Goal: Task Accomplishment & Management: Manage account settings

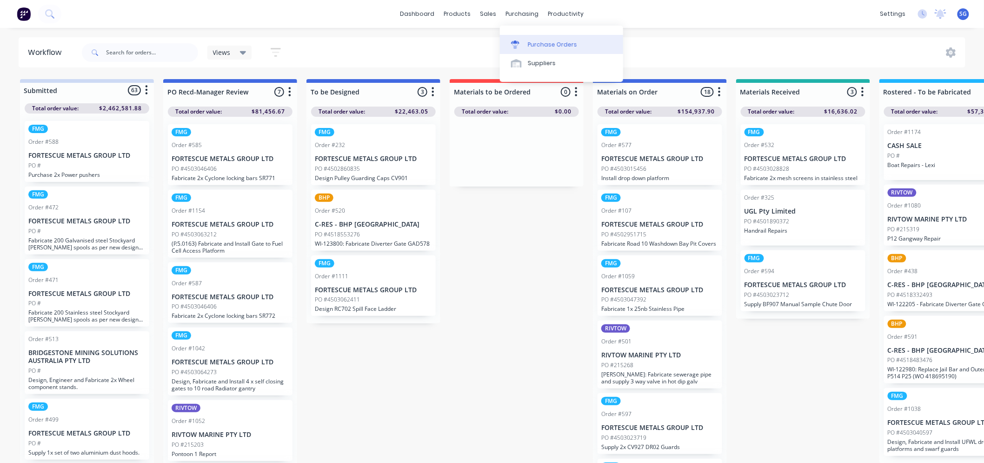
click at [531, 39] on link "Purchase Orders" at bounding box center [561, 44] width 123 height 19
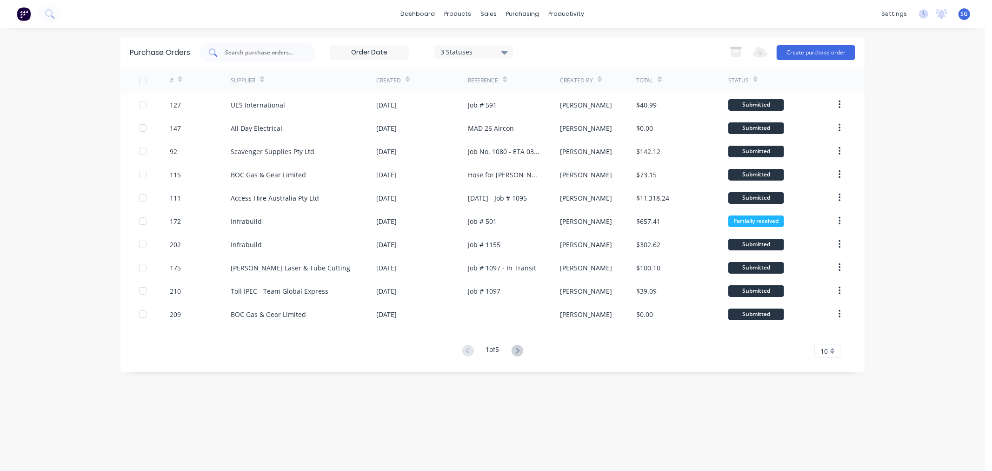
click at [270, 52] on input "text" at bounding box center [262, 52] width 77 height 9
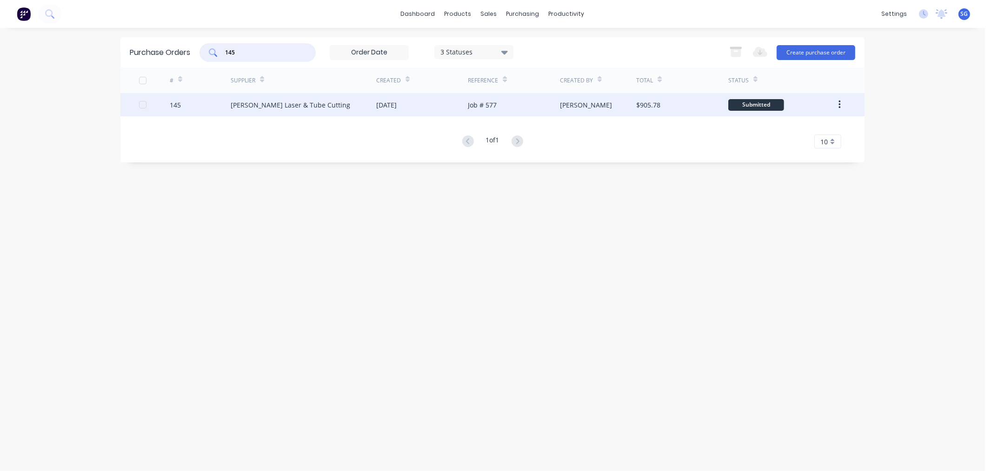
type input "145"
click at [255, 103] on div "[PERSON_NAME] Laser & Tube Cutting" at bounding box center [291, 105] width 120 height 10
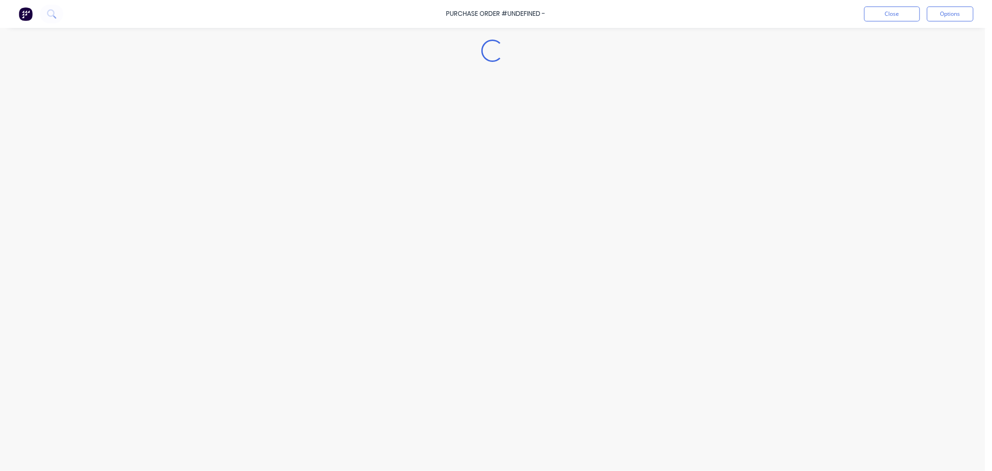
type textarea "x"
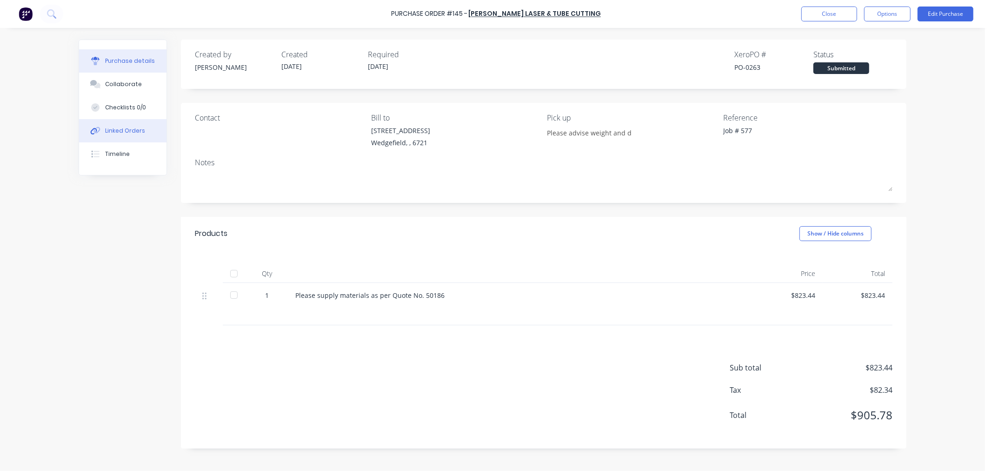
click at [128, 130] on div "Linked Orders" at bounding box center [125, 131] width 40 height 8
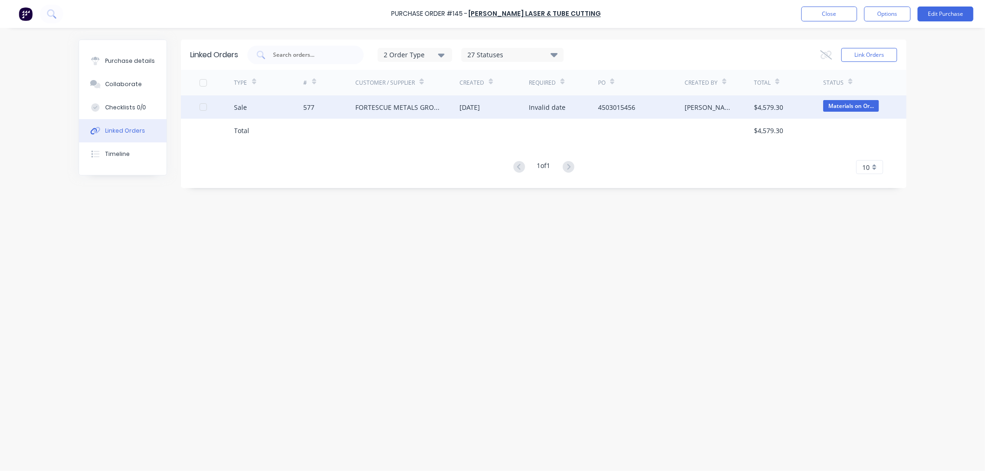
click at [304, 109] on div "577" at bounding box center [309, 107] width 11 height 10
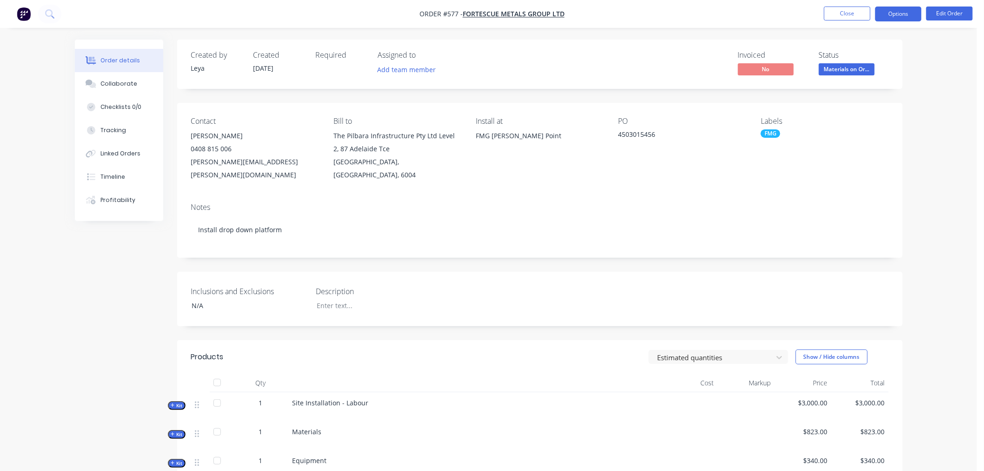
click at [903, 19] on button "Options" at bounding box center [898, 14] width 47 height 15
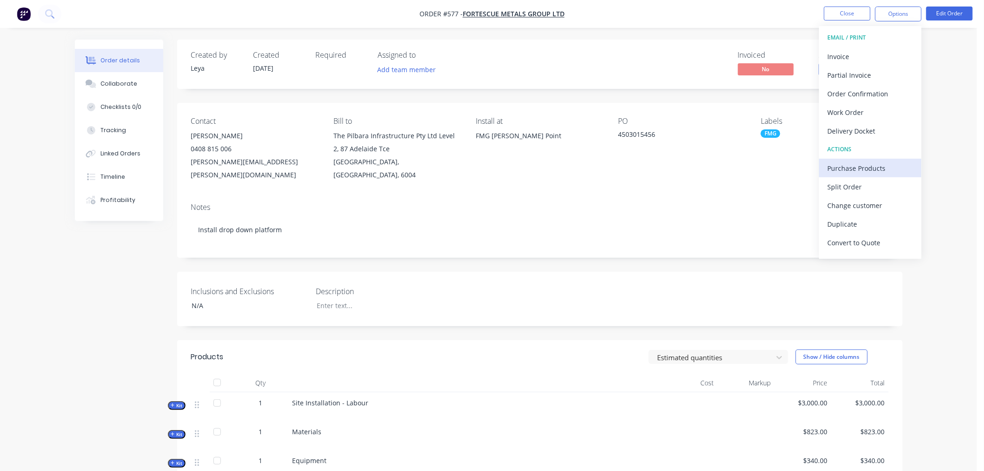
click at [843, 167] on div "Purchase Products" at bounding box center [871, 167] width 86 height 13
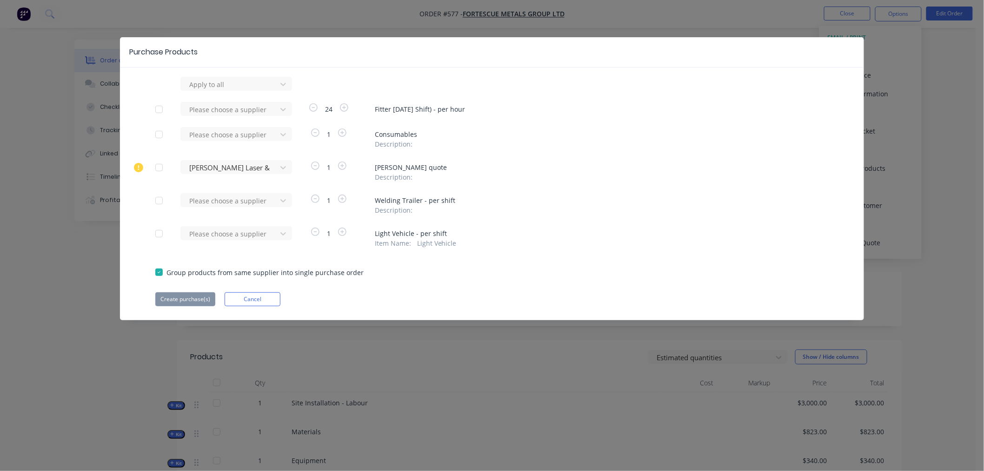
click at [160, 167] on div at bounding box center [159, 167] width 19 height 19
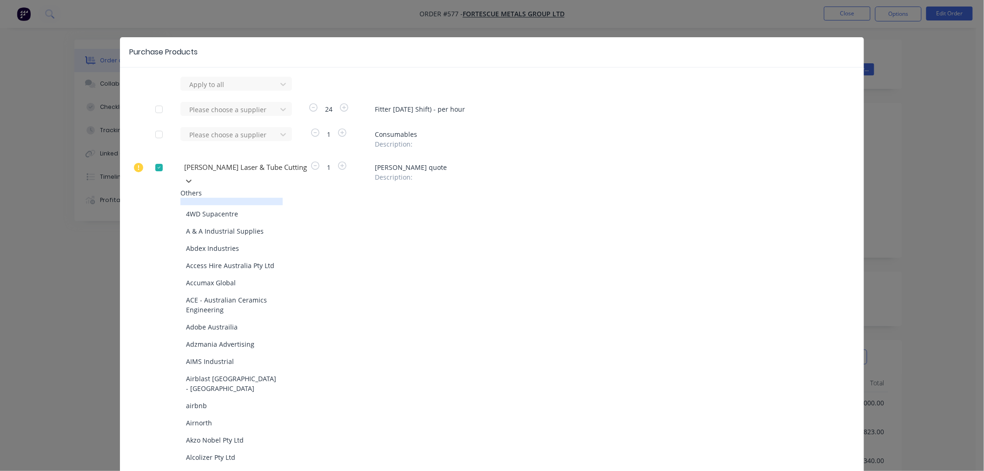
click at [204, 167] on div at bounding box center [250, 167] width 134 height 12
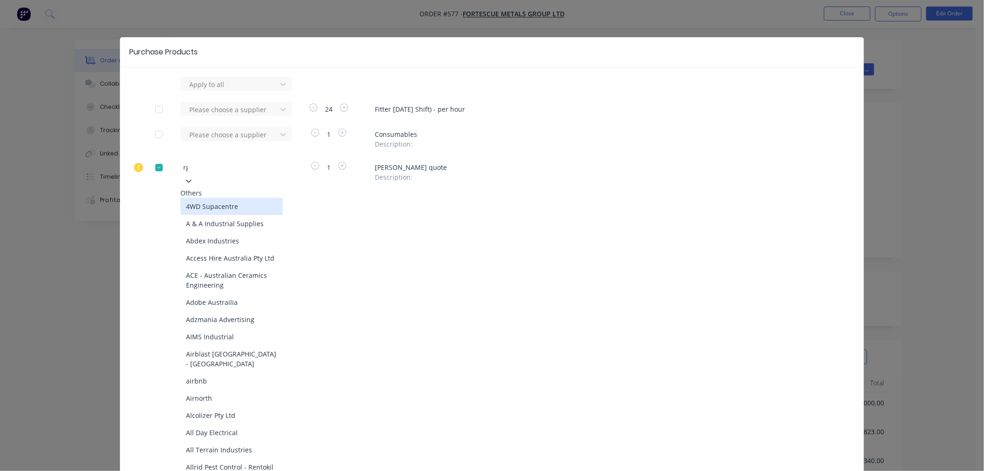
type input "rgr"
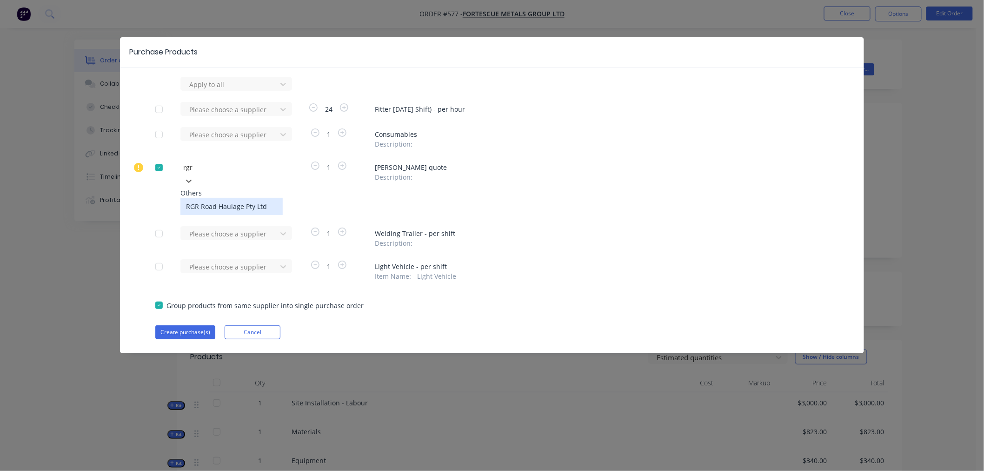
click at [205, 207] on div "RGR Road Haulage Pty Ltd" at bounding box center [231, 206] width 102 height 17
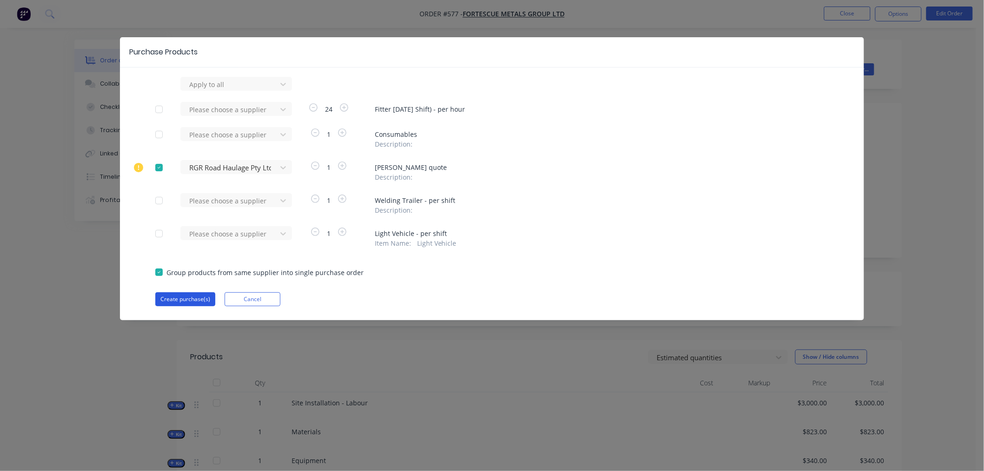
click at [182, 297] on button "Create purchase(s)" at bounding box center [185, 299] width 60 height 14
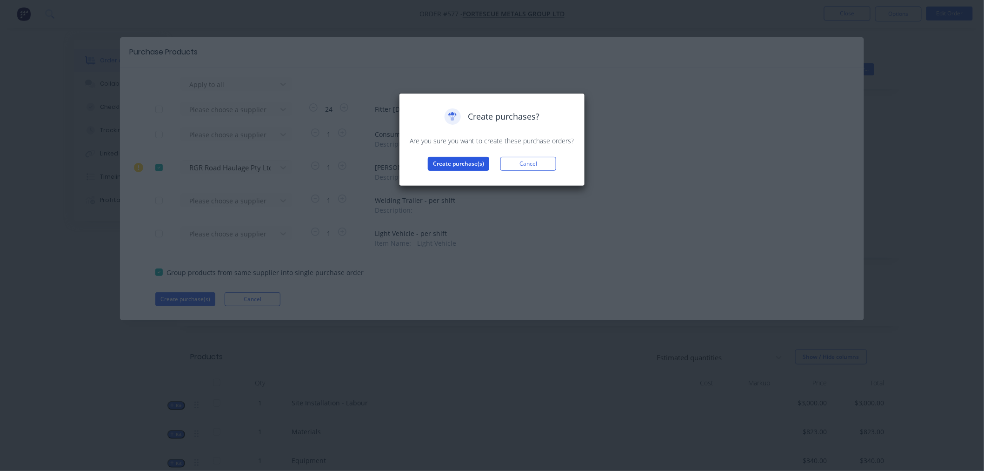
click at [440, 161] on button "Create purchase(s)" at bounding box center [458, 164] width 61 height 14
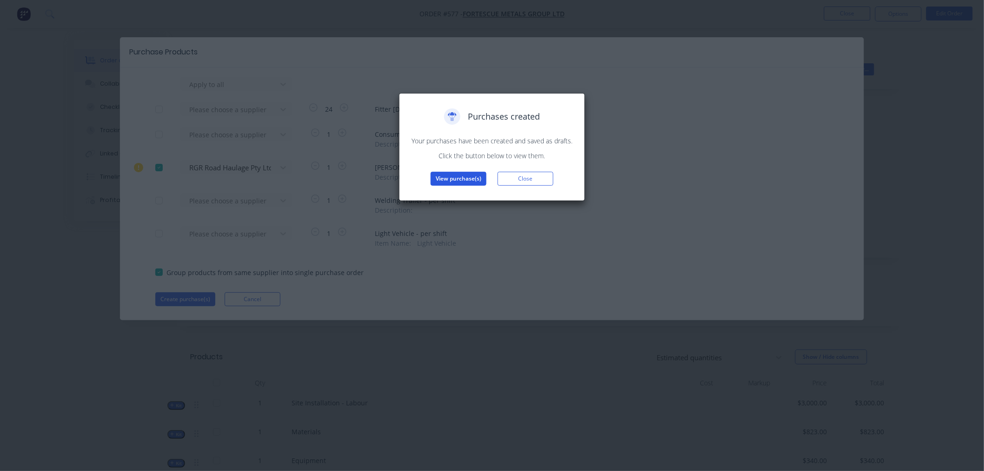
click at [445, 180] on button "View purchase(s)" at bounding box center [459, 179] width 56 height 14
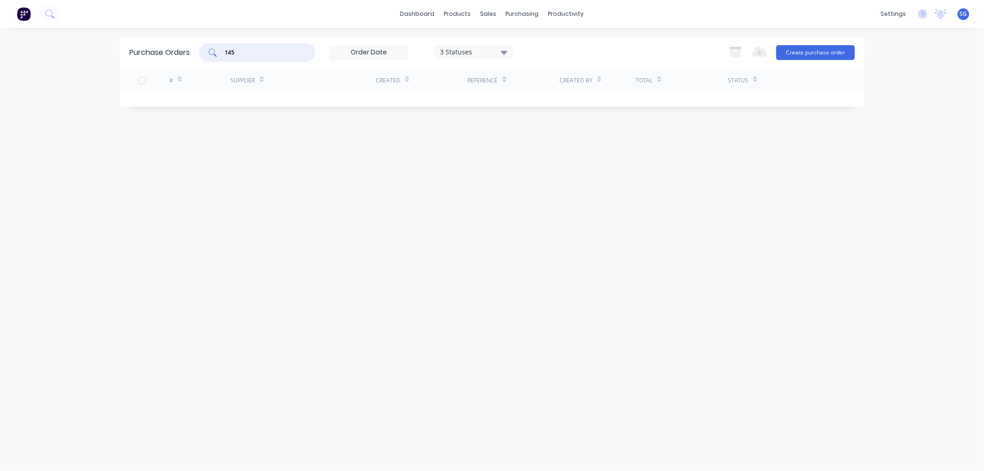
click at [266, 51] on input "145" at bounding box center [262, 52] width 77 height 9
type input "1"
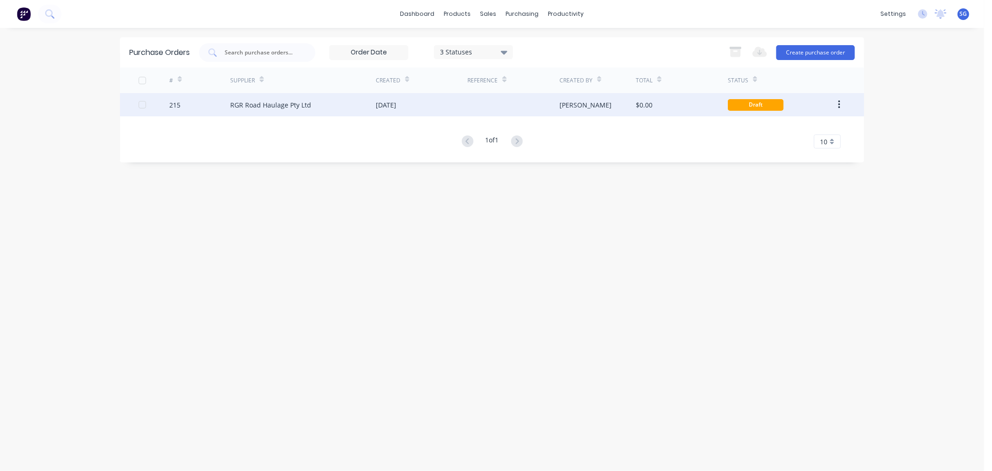
click at [240, 103] on div "RGR Road Haulage Pty Ltd" at bounding box center [270, 105] width 81 height 10
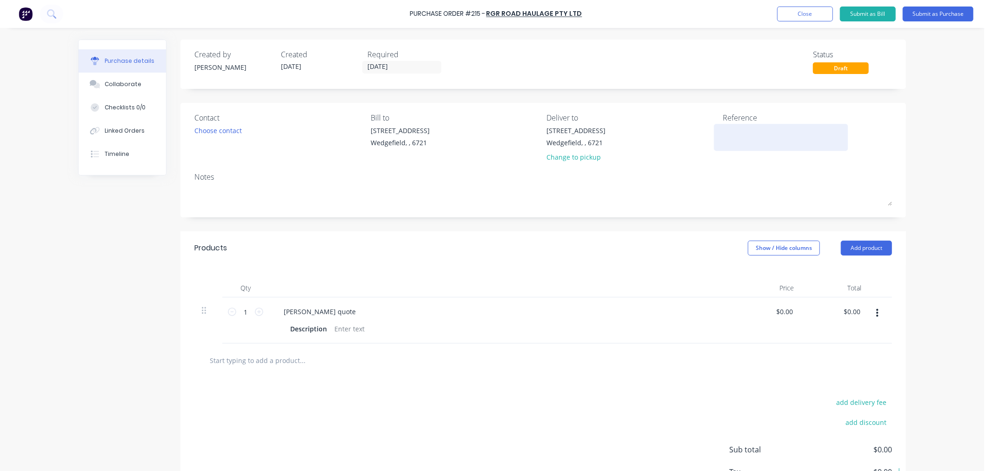
click at [738, 142] on textarea at bounding box center [781, 136] width 116 height 21
type textarea "Job #"
type textarea "x"
type textarea "Job #"
type textarea "x"
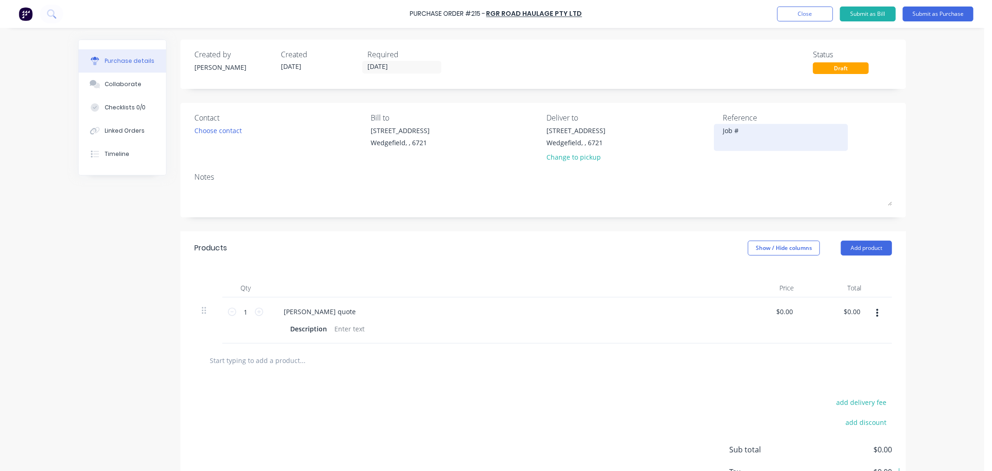
type textarea "Job # 5"
type textarea "x"
type textarea "Job # 57"
type textarea "x"
type textarea "Job # 577"
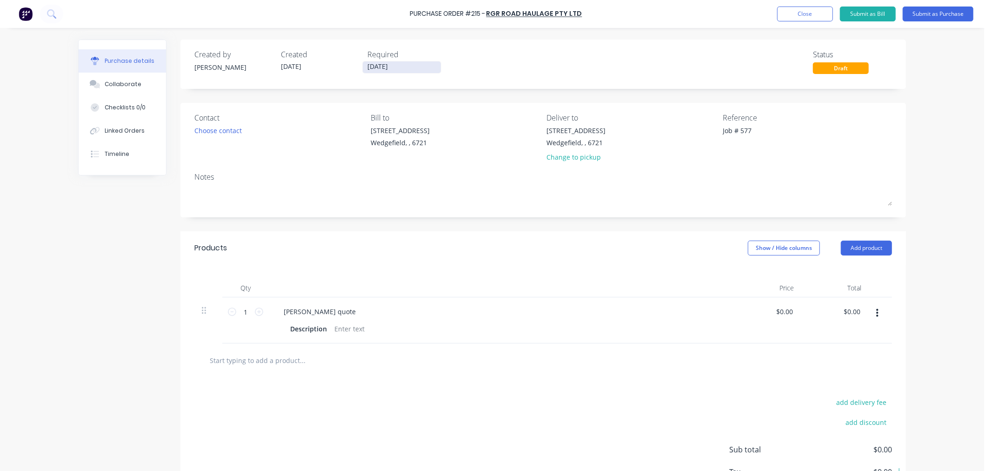
type textarea "x"
type textarea "Job # 577"
click at [402, 72] on label "[DATE]" at bounding box center [401, 67] width 79 height 13
click at [402, 72] on input "[DATE]" at bounding box center [402, 67] width 78 height 12
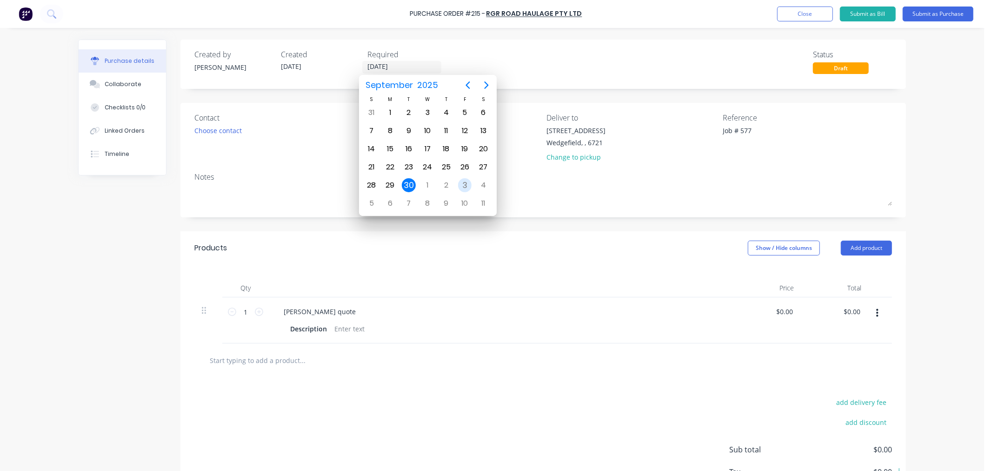
click at [466, 188] on div "3" at bounding box center [464, 185] width 19 height 18
type textarea "x"
type input "[DATE]"
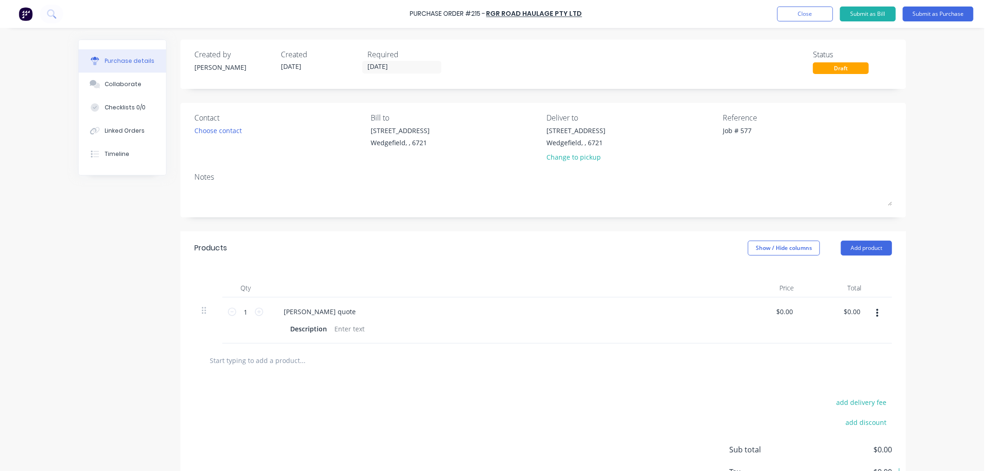
click at [233, 357] on input "text" at bounding box center [302, 360] width 186 height 19
type textarea "x"
type input "F"
type textarea "x"
type input "Fr"
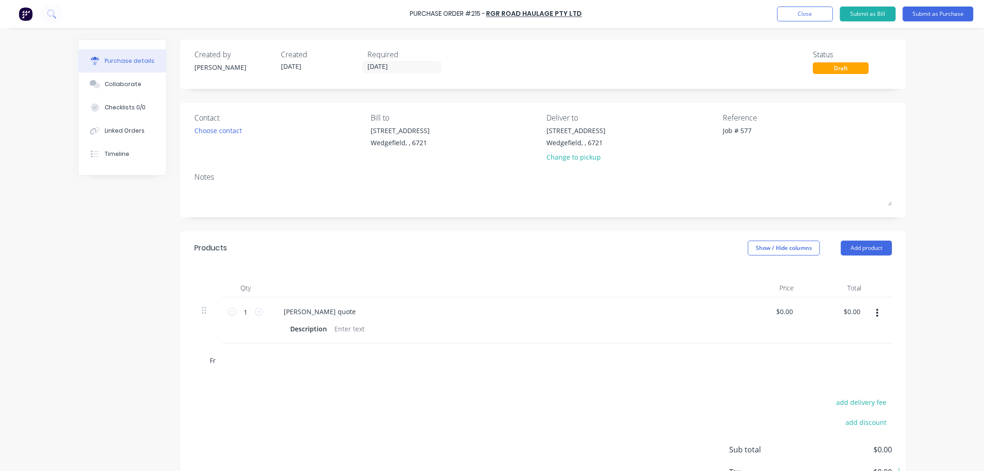
type textarea "x"
type input "Fre"
type textarea "x"
type input "Frei"
type textarea "x"
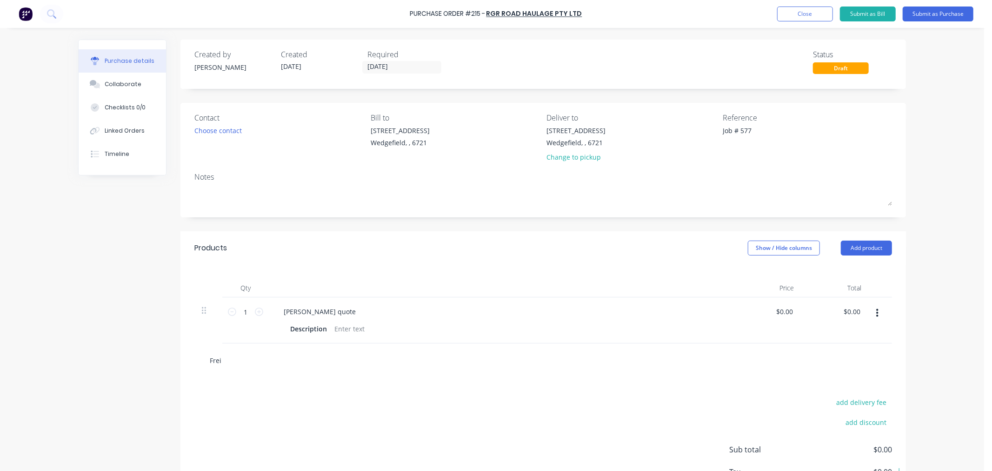
type input "Freig"
type textarea "x"
type input "Freigh"
type textarea "x"
type input "Freight"
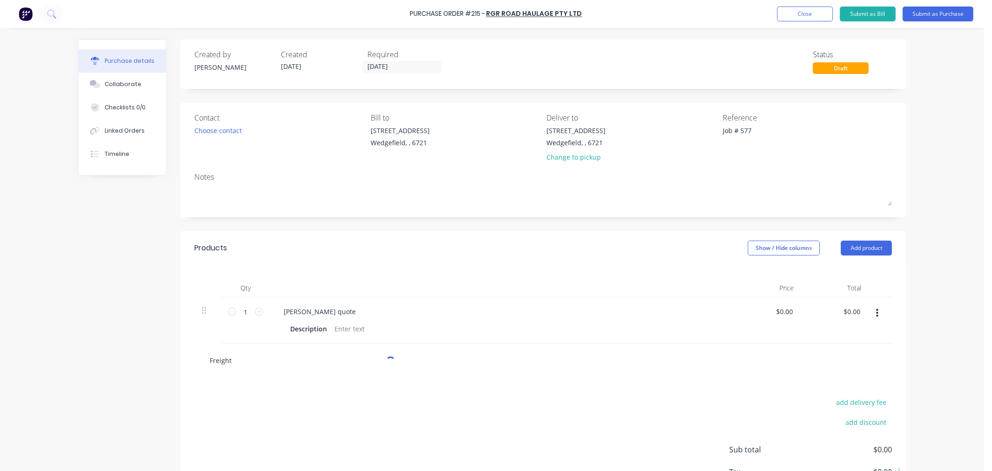
type textarea "x"
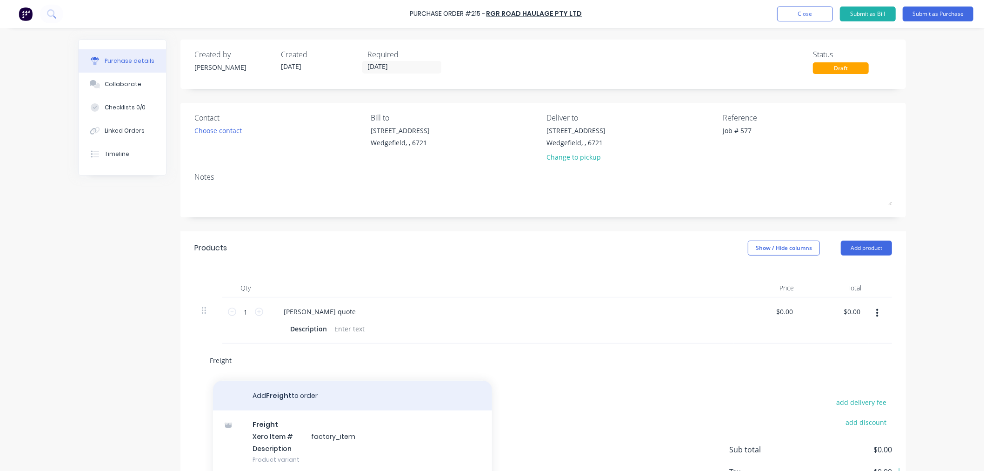
type input "Freight"
click at [270, 396] on button "Add Freight to order" at bounding box center [352, 395] width 279 height 30
type textarea "x"
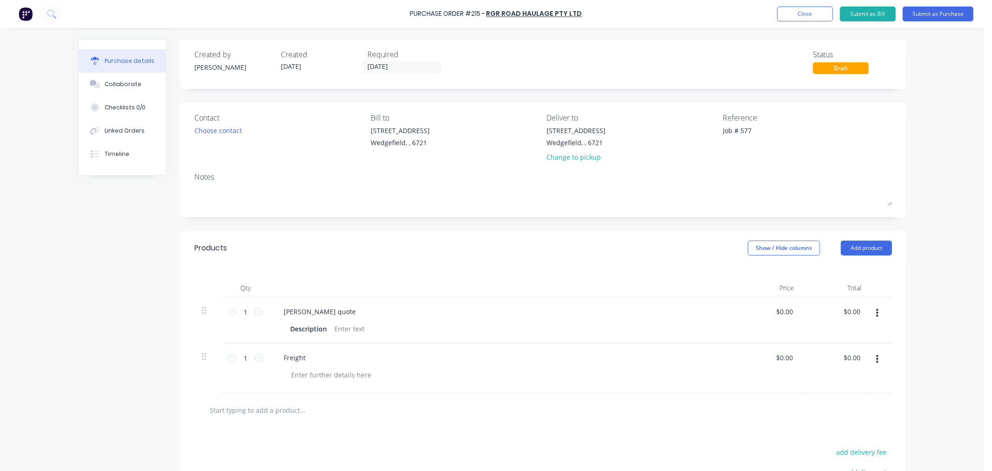
click at [875, 313] on button "button" at bounding box center [877, 313] width 22 height 17
click at [836, 391] on button "Delete" at bounding box center [848, 393] width 79 height 19
type textarea "x"
type input "0.00"
click at [780, 317] on input "0.00" at bounding box center [783, 311] width 21 height 13
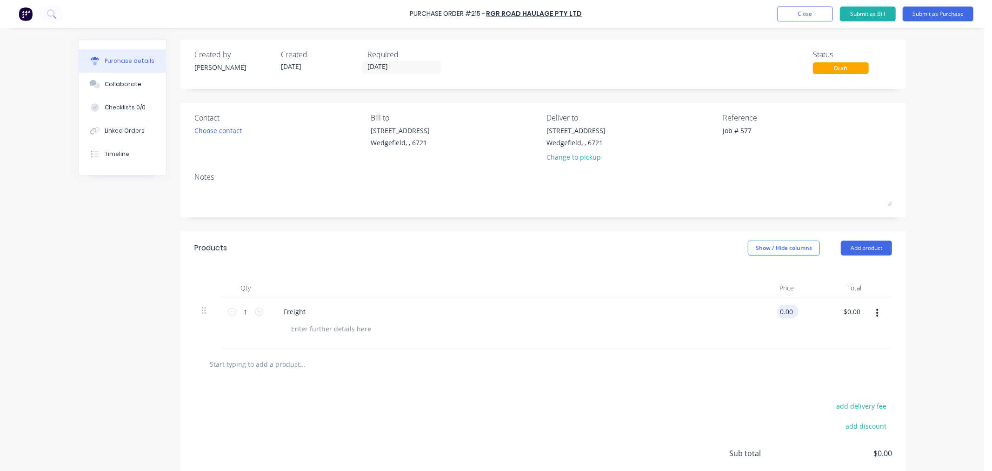
type textarea "x"
click at [780, 317] on input "0.00" at bounding box center [786, 311] width 18 height 13
type input "342.98"
type textarea "x"
type input "$342.98"
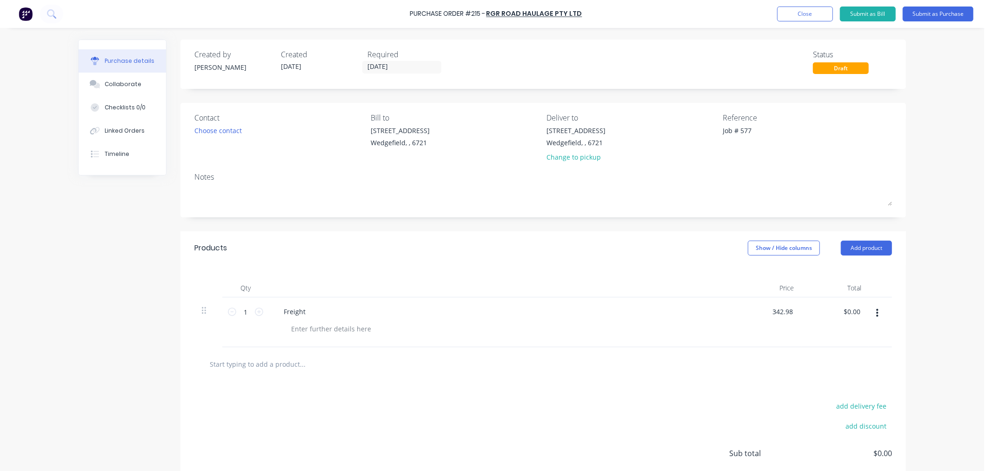
type input "342.98"
type textarea "x"
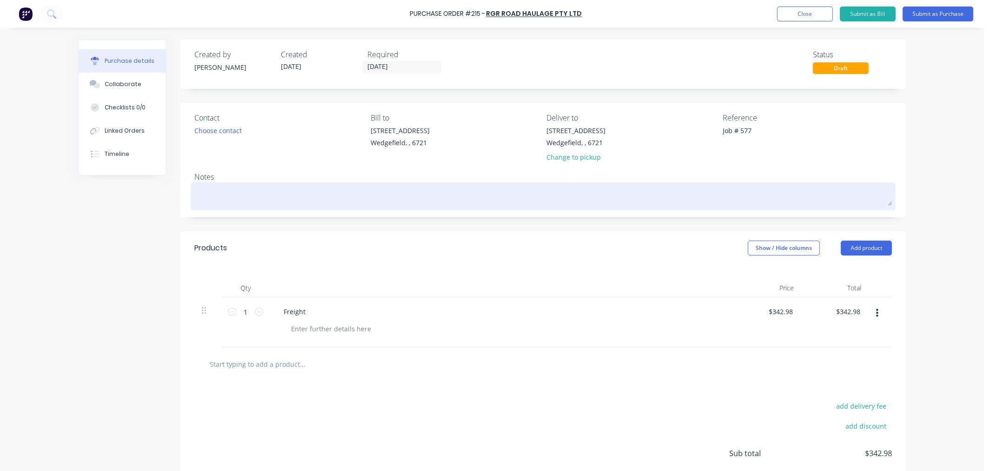
type input "342.98"
type textarea "x"
type input "$342.98"
click at [199, 190] on textarea at bounding box center [543, 195] width 698 height 21
type textarea "x"
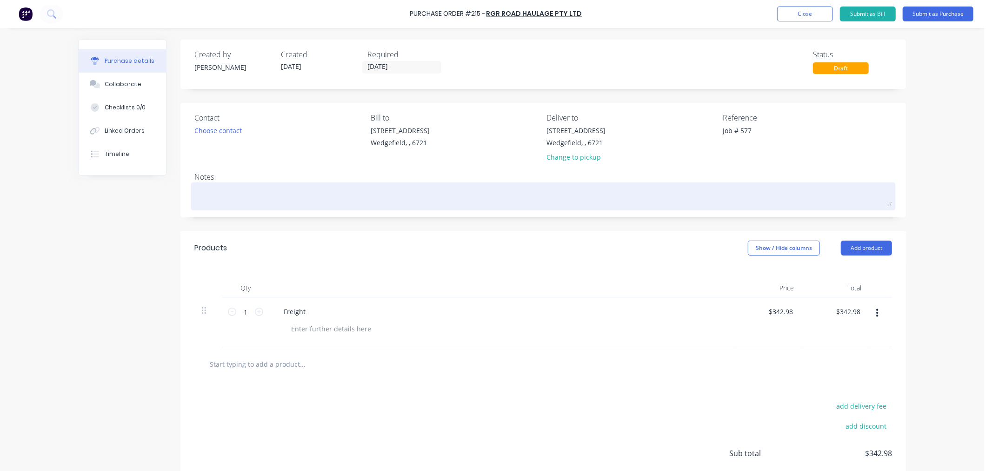
type textarea "C"
type textarea "x"
type textarea "Co"
type textarea "x"
type textarea "Col"
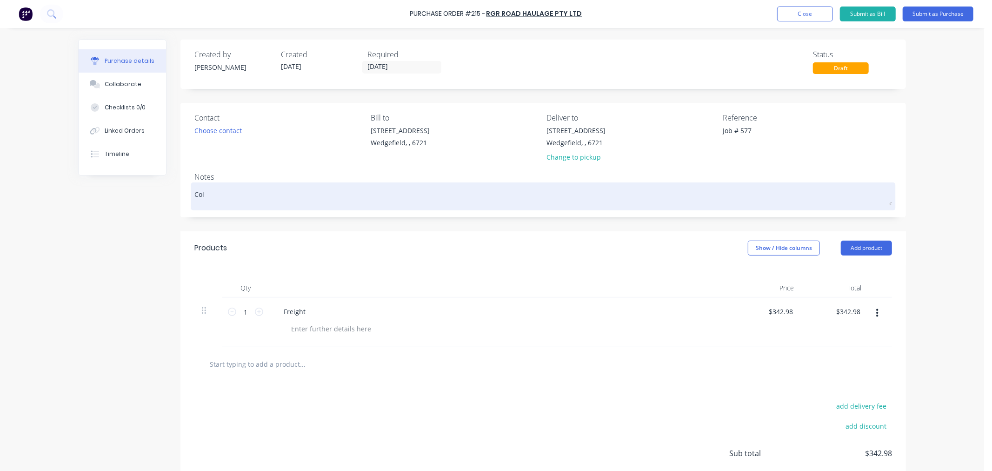
type textarea "x"
type textarea "Coll"
type textarea "x"
type textarea "Colle"
type textarea "x"
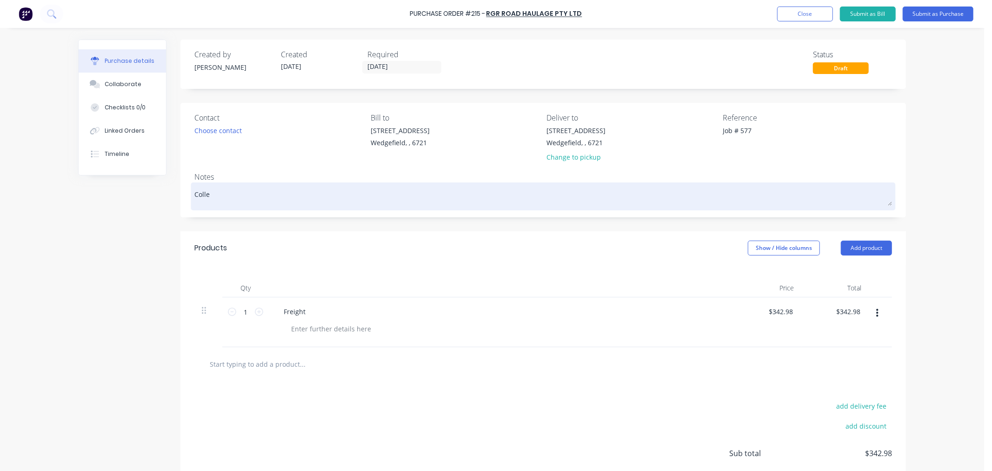
type textarea "Collec"
type textarea "x"
type textarea "Collect"
type textarea "x"
type textarea "Collecti"
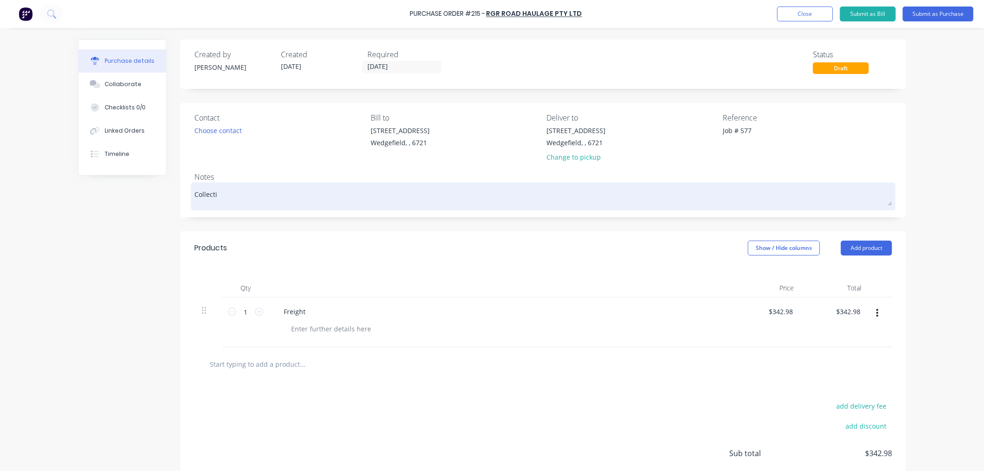
type textarea "x"
type textarea "Collectio"
type textarea "x"
type textarea "Collection"
type textarea "x"
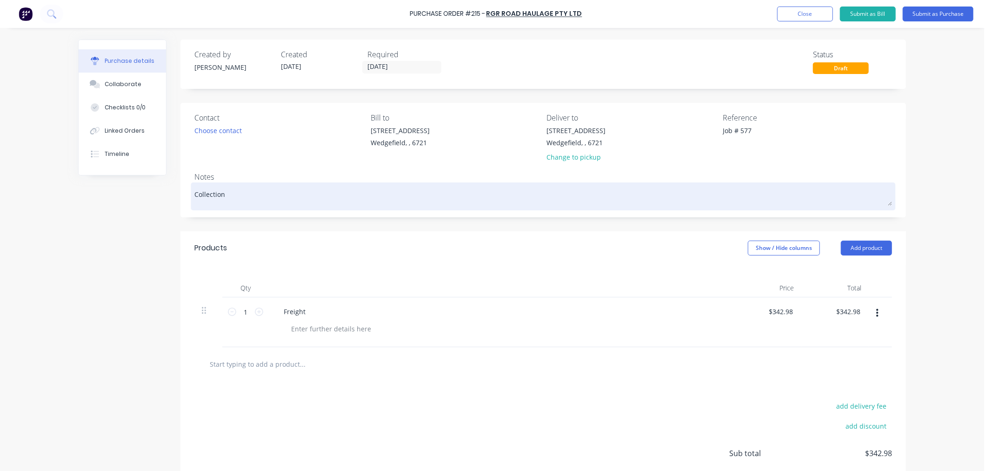
type textarea "Collection"
type textarea "x"
type textarea "Collection o"
type textarea "x"
type textarea "Collection of"
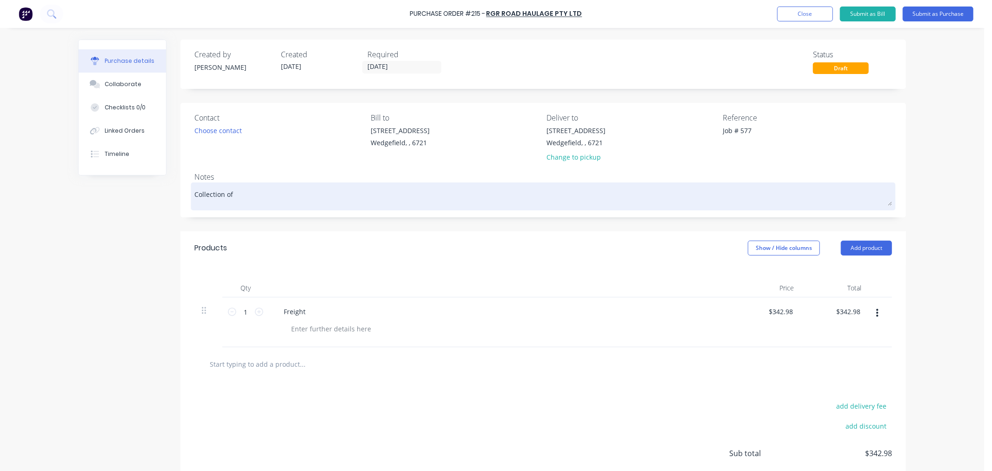
type textarea "x"
type textarea "Collection of"
type textarea "x"
type textarea "Collection of P"
type textarea "x"
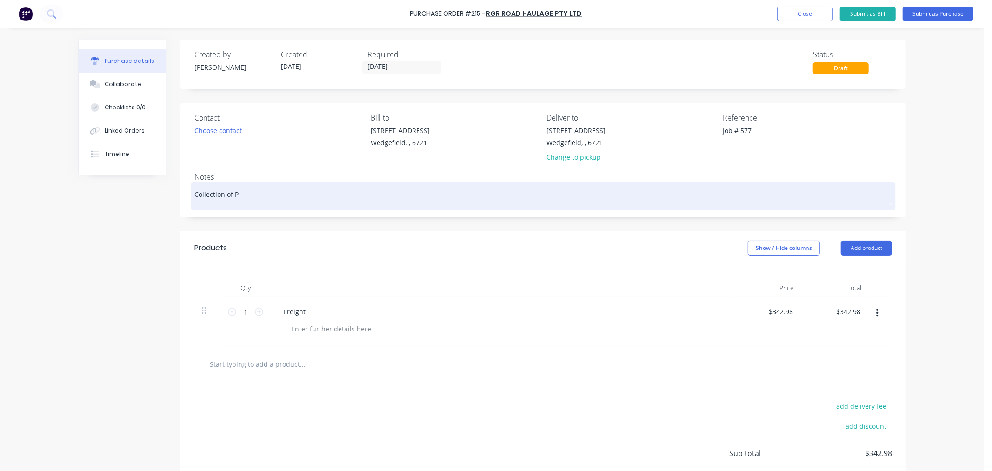
type textarea "Collection of PO"
type textarea "x"
type textarea "Collection of PO1"
type textarea "x"
type textarea "Collection of PO14"
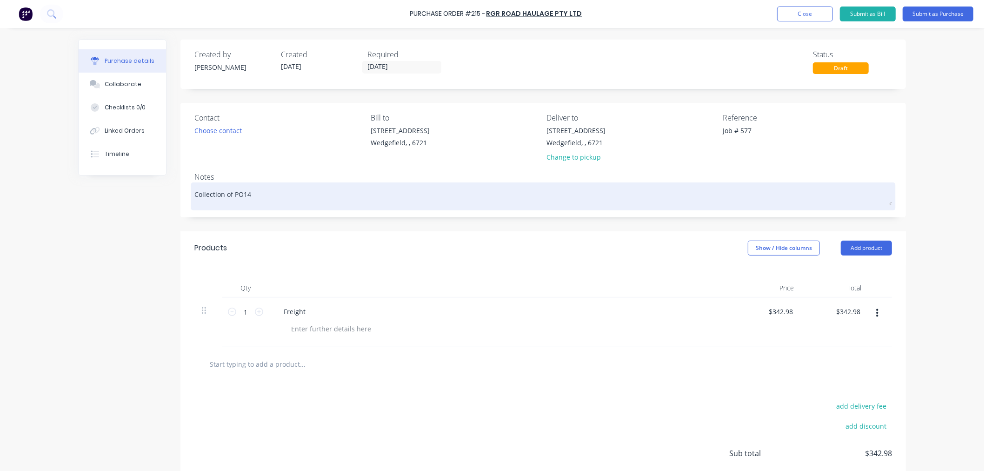
type textarea "x"
type textarea "Collection of PO145"
type textarea "x"
type textarea "Collection of PO145"
type textarea "x"
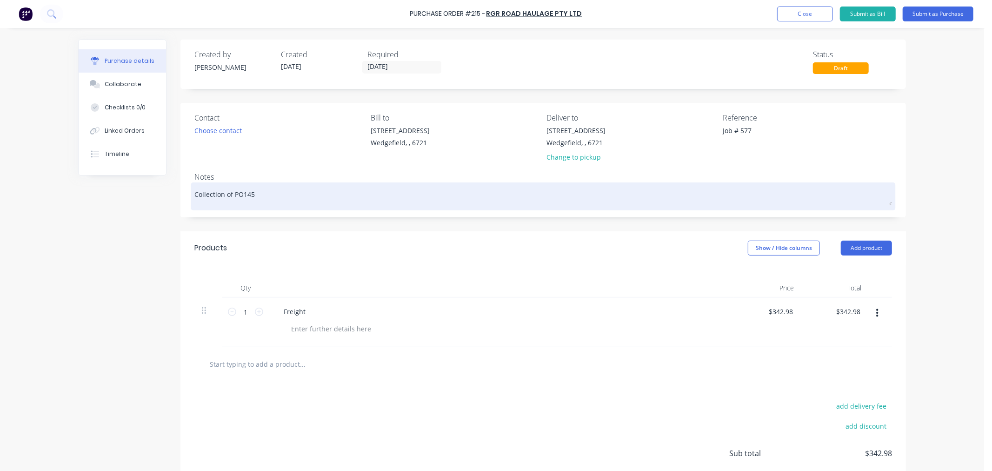
type textarea "Collection of PO145 f"
type textarea "x"
type textarea "Collection of PO145 fr"
type textarea "x"
type textarea "Collection of PO145 fro"
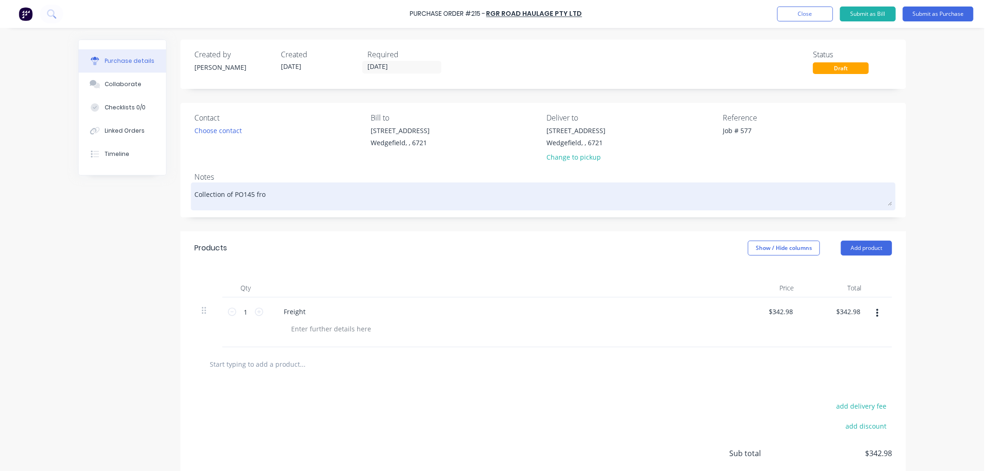
type textarea "x"
type textarea "Collection of PO145 from"
type textarea "x"
type textarea "Collection of PO145 from"
type textarea "x"
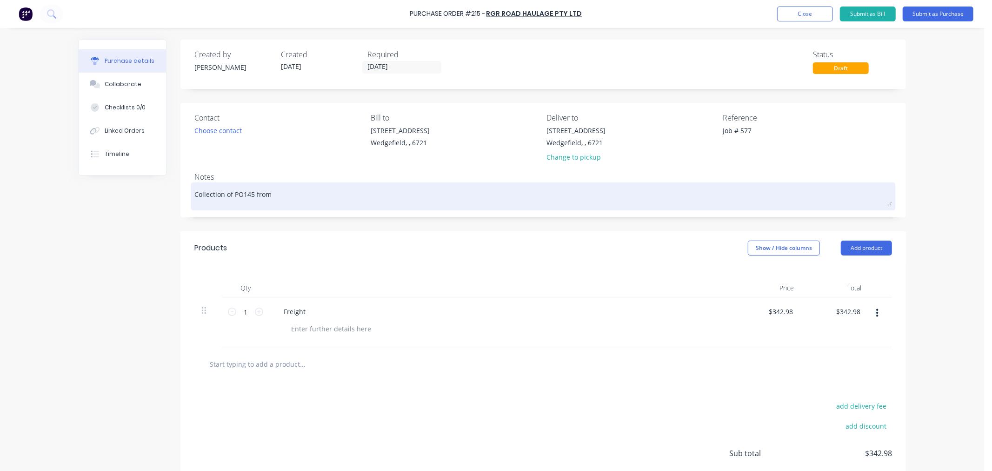
type textarea "Collection of PO145 from S"
type textarea "x"
type textarea "Collection of PO145 from Si"
type textarea "x"
type textarea "Collection of PO145 from Sim"
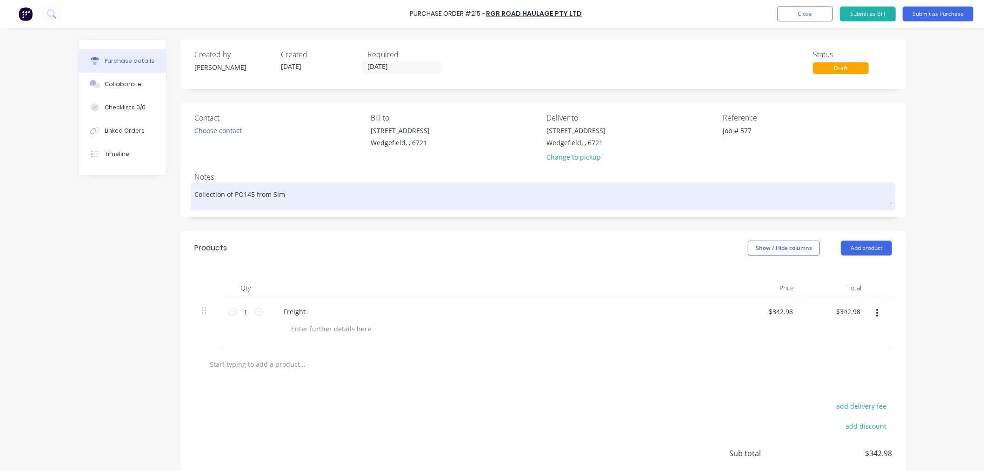
type textarea "x"
type textarea "Collection of PO145 from Simm"
type textarea "x"
type textarea "Collection of PO145 from Simmo"
type textarea "x"
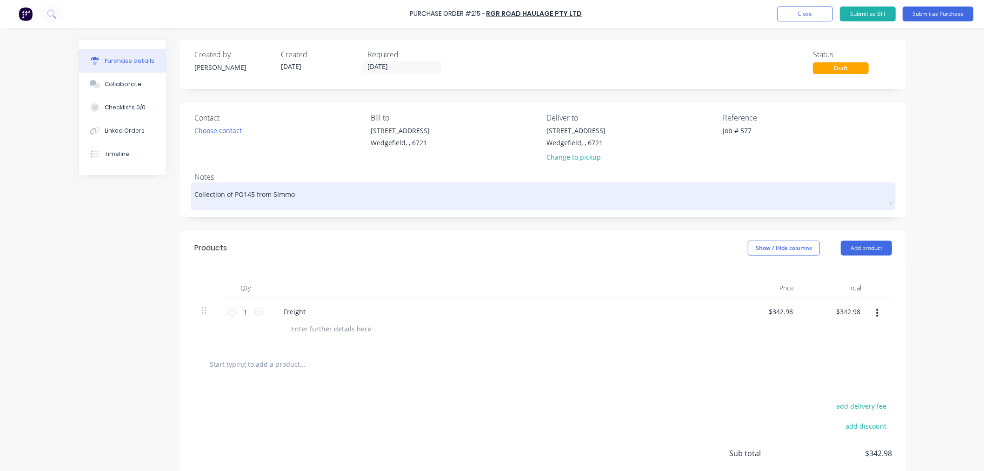
type textarea "Collection of PO145 from [PERSON_NAME]"
type textarea "x"
type textarea "Collection of PO145 from Simmond"
type textarea "x"
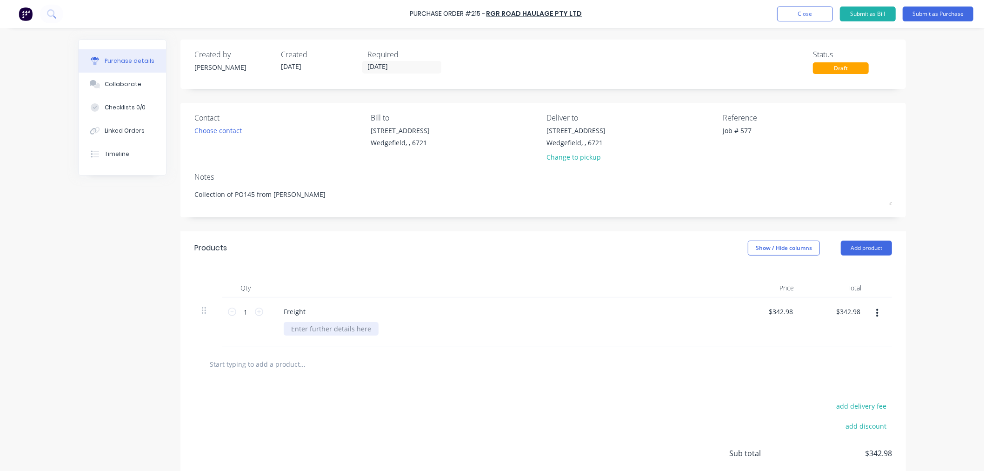
type textarea "Collection of PO145 from [PERSON_NAME]"
type textarea "x"
type textarea "Collection of PO145 from [PERSON_NAME]"
click at [307, 328] on div at bounding box center [331, 328] width 95 height 13
paste div
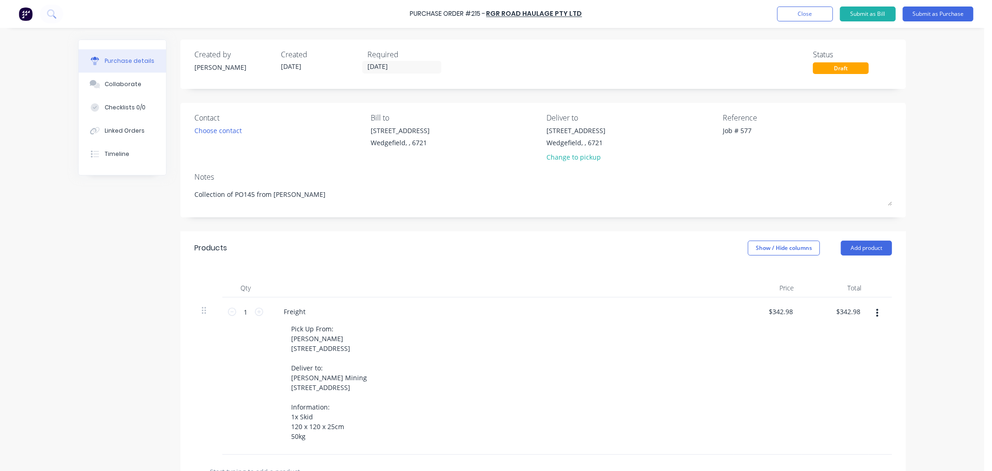
type textarea "x"
type input "342.98"
type textarea "x"
type input "$342.98"
click at [936, 13] on button "Submit as Purchase" at bounding box center [938, 14] width 71 height 15
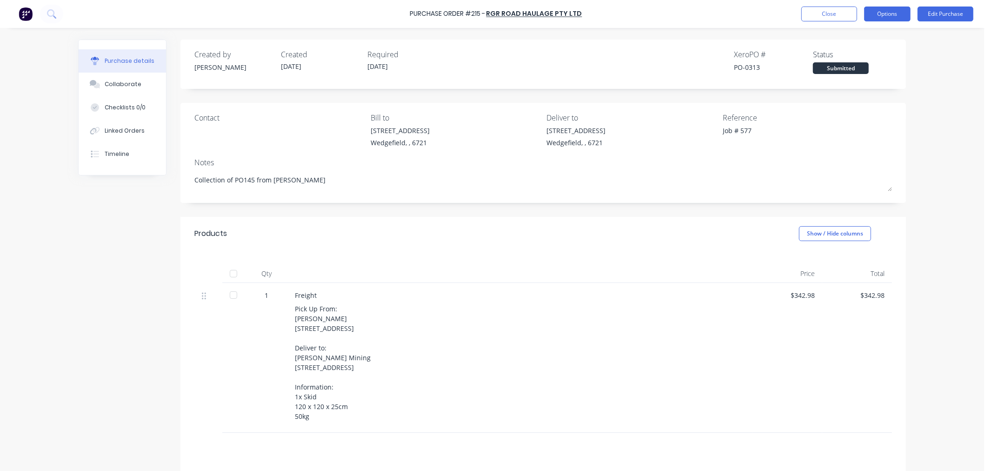
click at [886, 12] on button "Options" at bounding box center [887, 14] width 47 height 15
click at [837, 37] on div "Print / Email" at bounding box center [867, 37] width 72 height 13
click at [857, 58] on div "With pricing" at bounding box center [867, 56] width 72 height 13
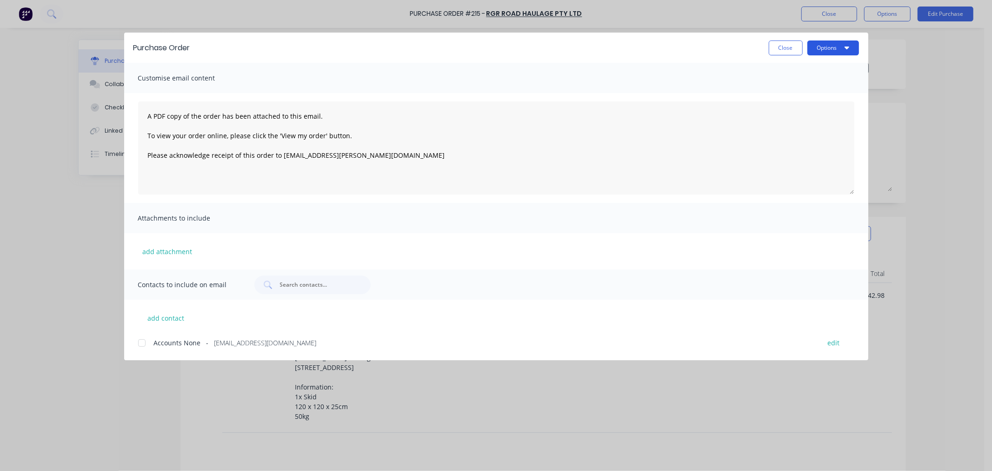
click at [828, 48] on button "Options" at bounding box center [833, 47] width 52 height 15
click at [796, 70] on div "Preview" at bounding box center [815, 71] width 72 height 13
click at [787, 47] on button "Close" at bounding box center [786, 47] width 34 height 15
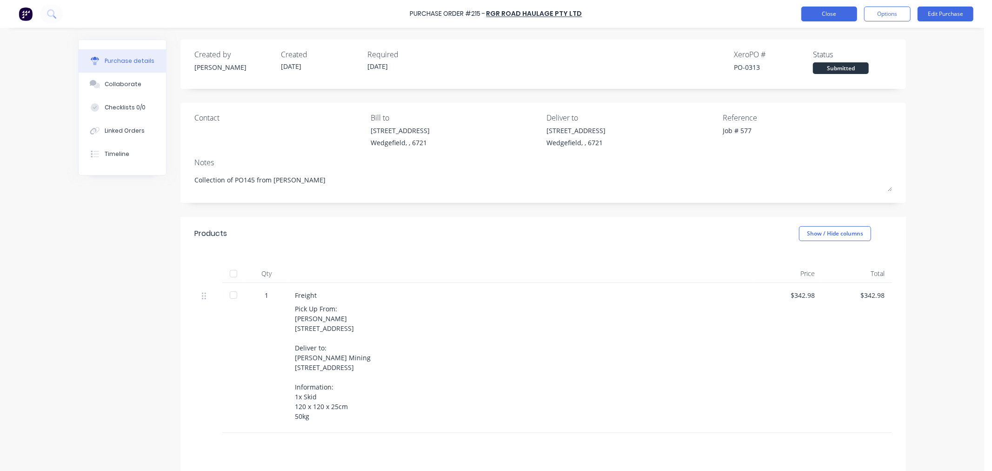
click at [811, 17] on button "Close" at bounding box center [829, 14] width 56 height 15
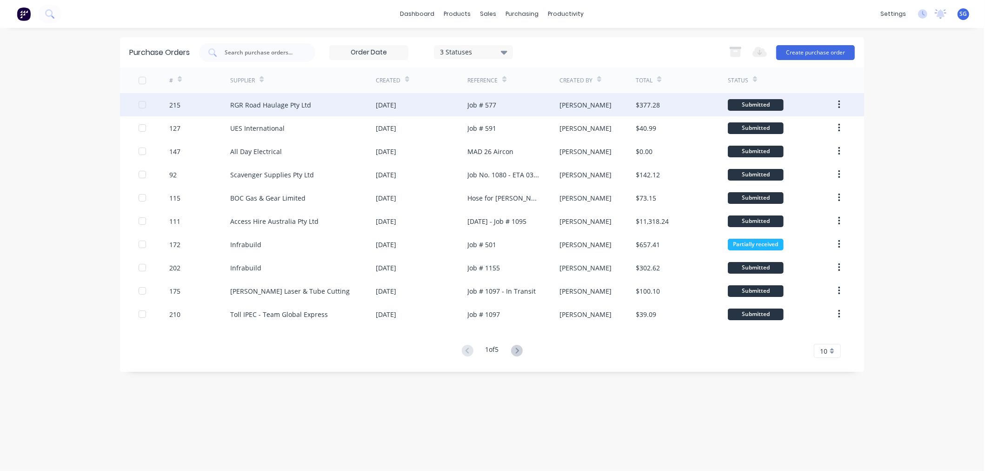
click at [177, 103] on div "215" at bounding box center [174, 105] width 11 height 10
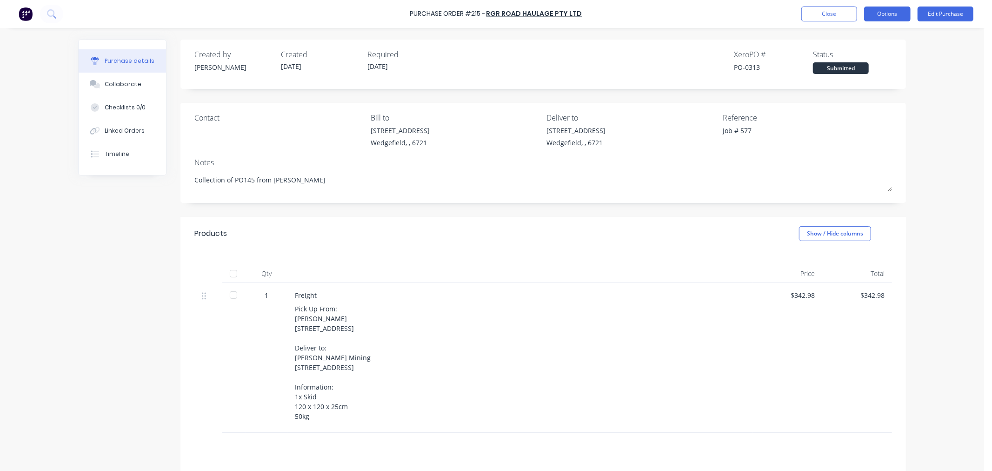
click at [877, 16] on button "Options" at bounding box center [887, 14] width 47 height 15
click at [147, 286] on div "Created by [PERSON_NAME] Created [DATE] Required [DATE] Xero PO # PO-0313 Statu…" at bounding box center [492, 298] width 828 height 516
click at [822, 11] on button "Close" at bounding box center [829, 14] width 56 height 15
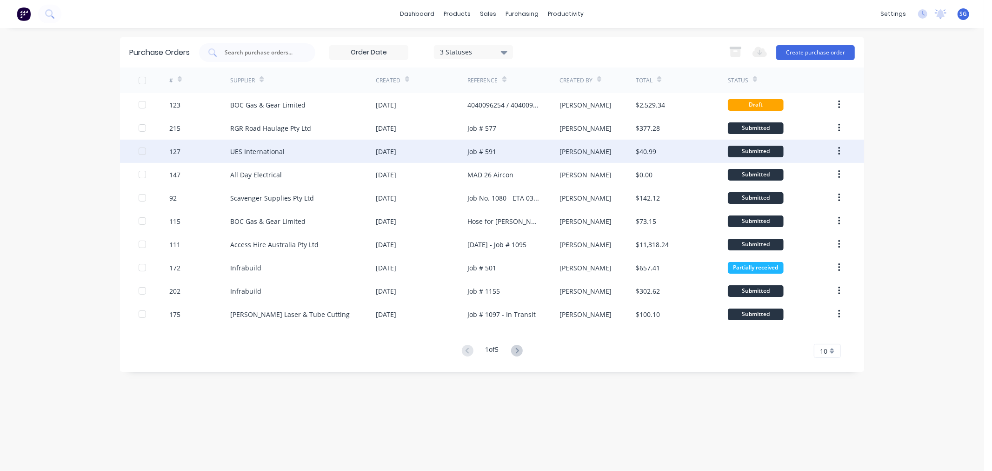
click at [496, 153] on div "Job # 591" at bounding box center [481, 152] width 29 height 10
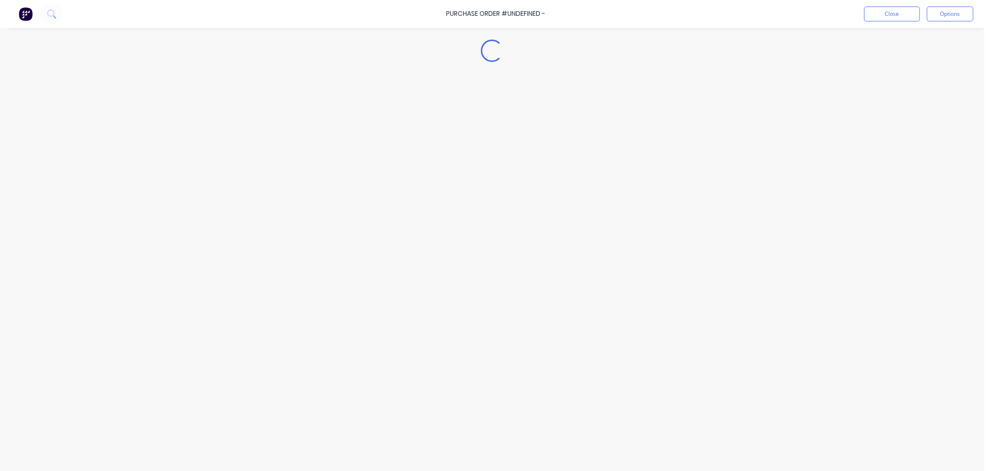
type textarea "x"
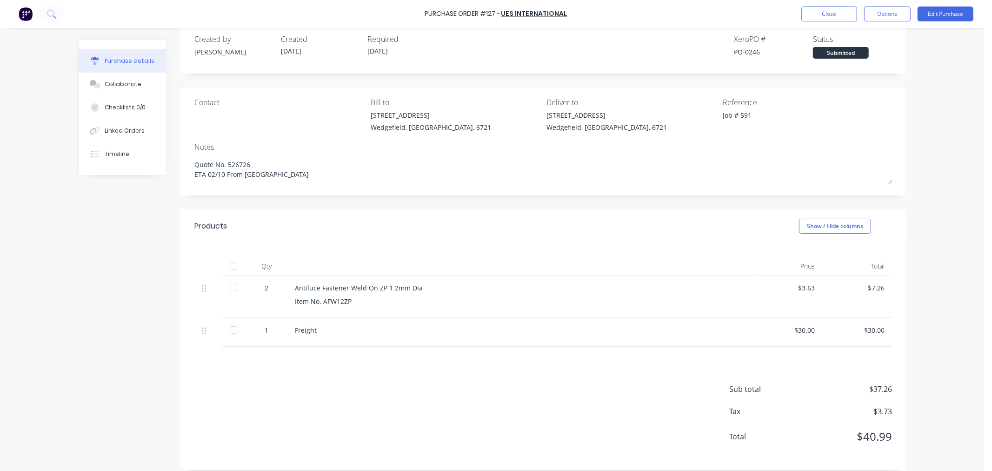
scroll to position [24, 0]
